Goal: Task Accomplishment & Management: Manage account settings

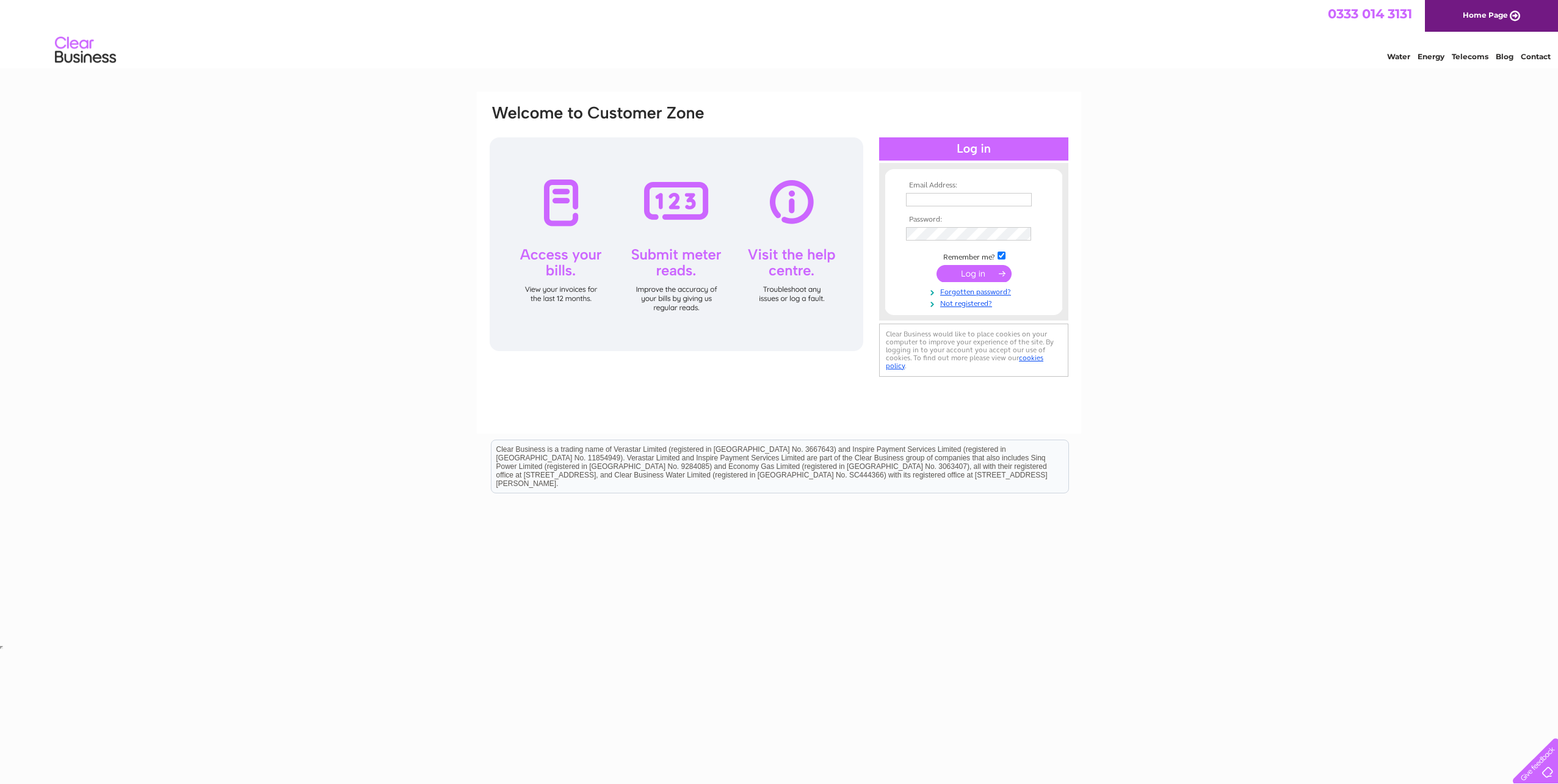
type input "john@gabforms.org"
click at [973, 270] on input "submit" at bounding box center [974, 273] width 75 height 17
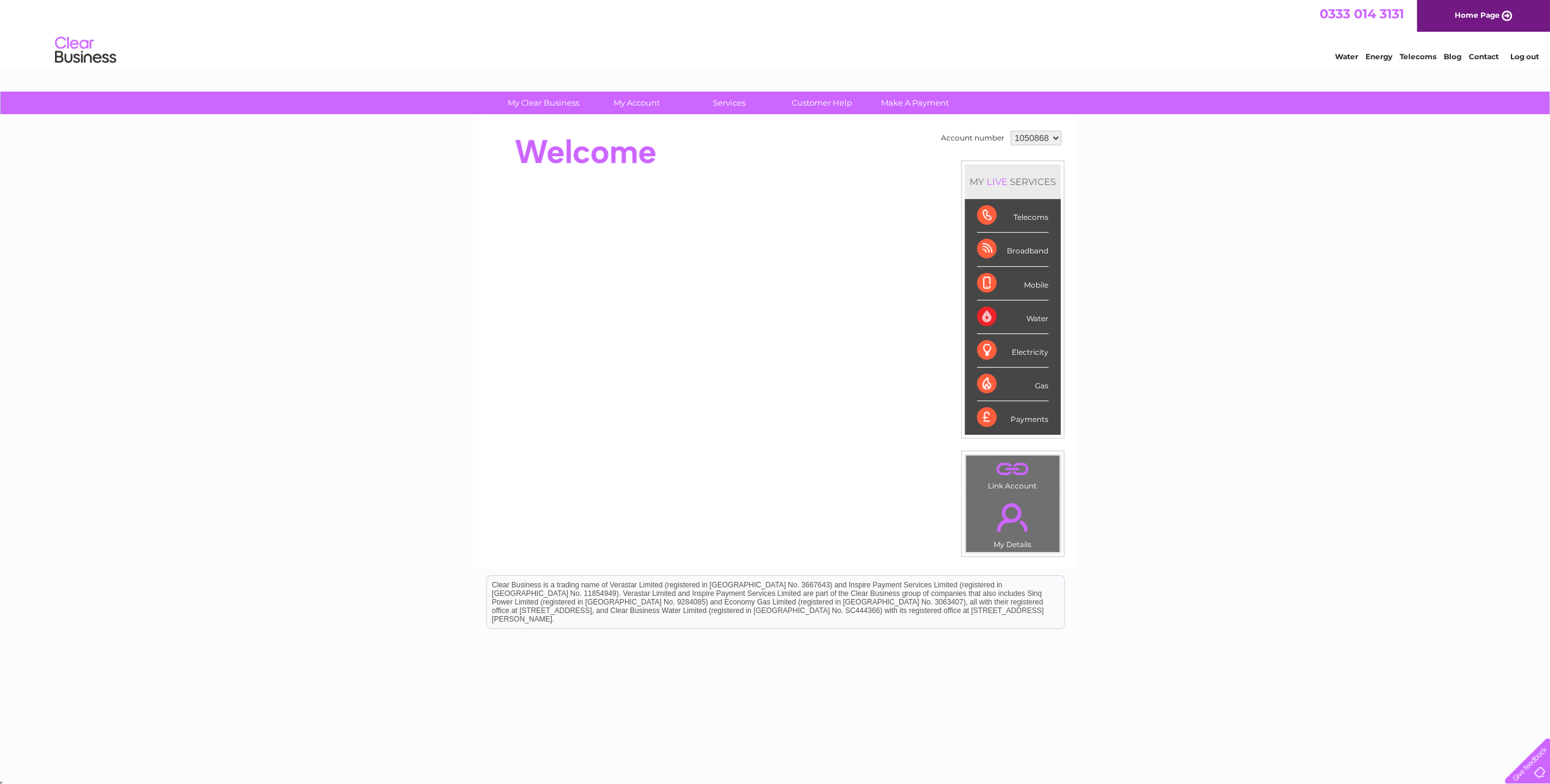
click at [1021, 212] on div "Telecoms" at bounding box center [1012, 216] width 71 height 34
click at [645, 100] on link "My Account" at bounding box center [636, 103] width 101 height 22
click at [644, 123] on link "Bills and Payments" at bounding box center [641, 127] width 101 height 24
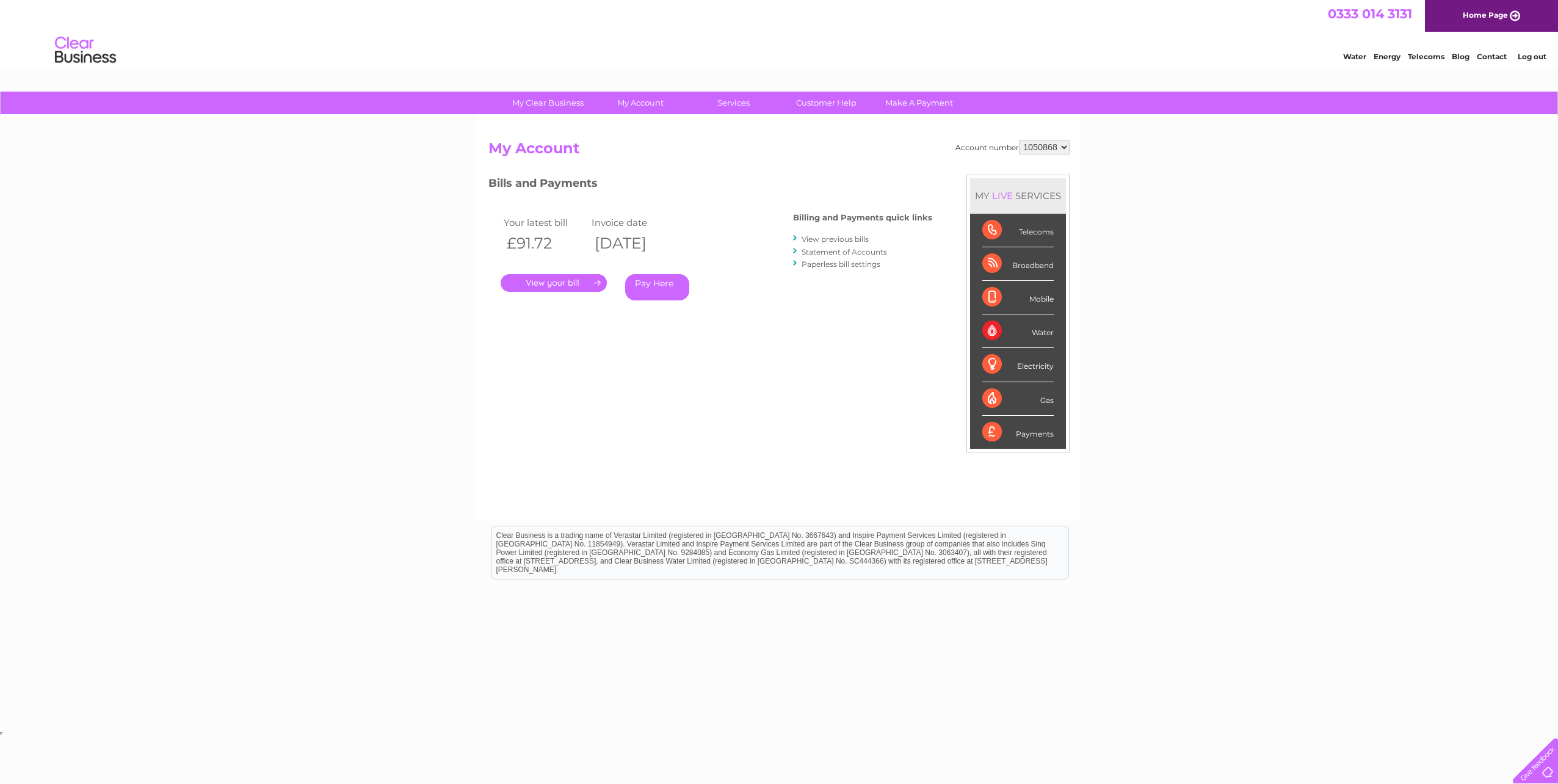
click at [553, 282] on link "." at bounding box center [553, 283] width 106 height 17
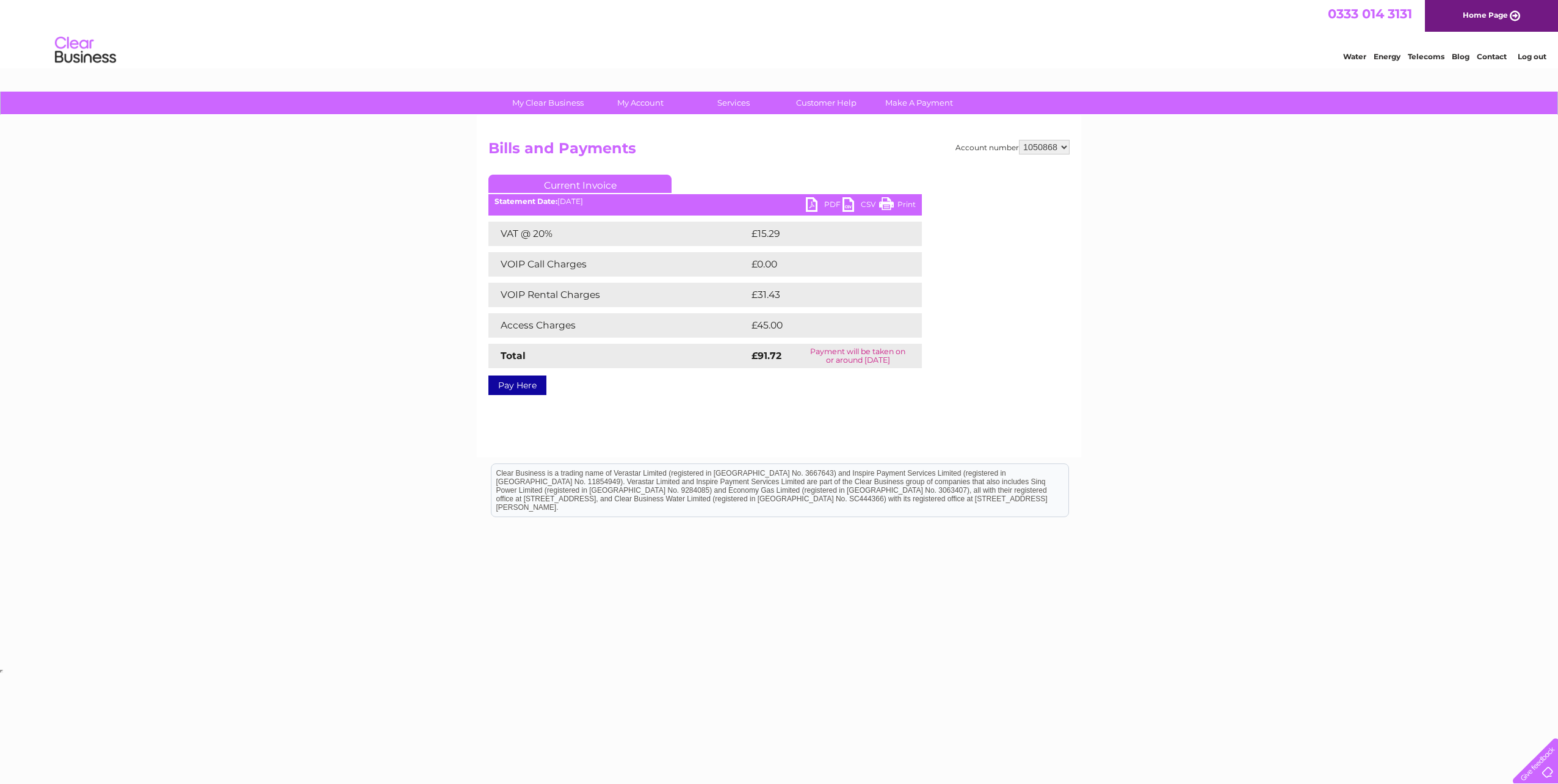
click at [815, 202] on link "PDF" at bounding box center [824, 206] width 37 height 17
